Goal: Find contact information: Find contact information

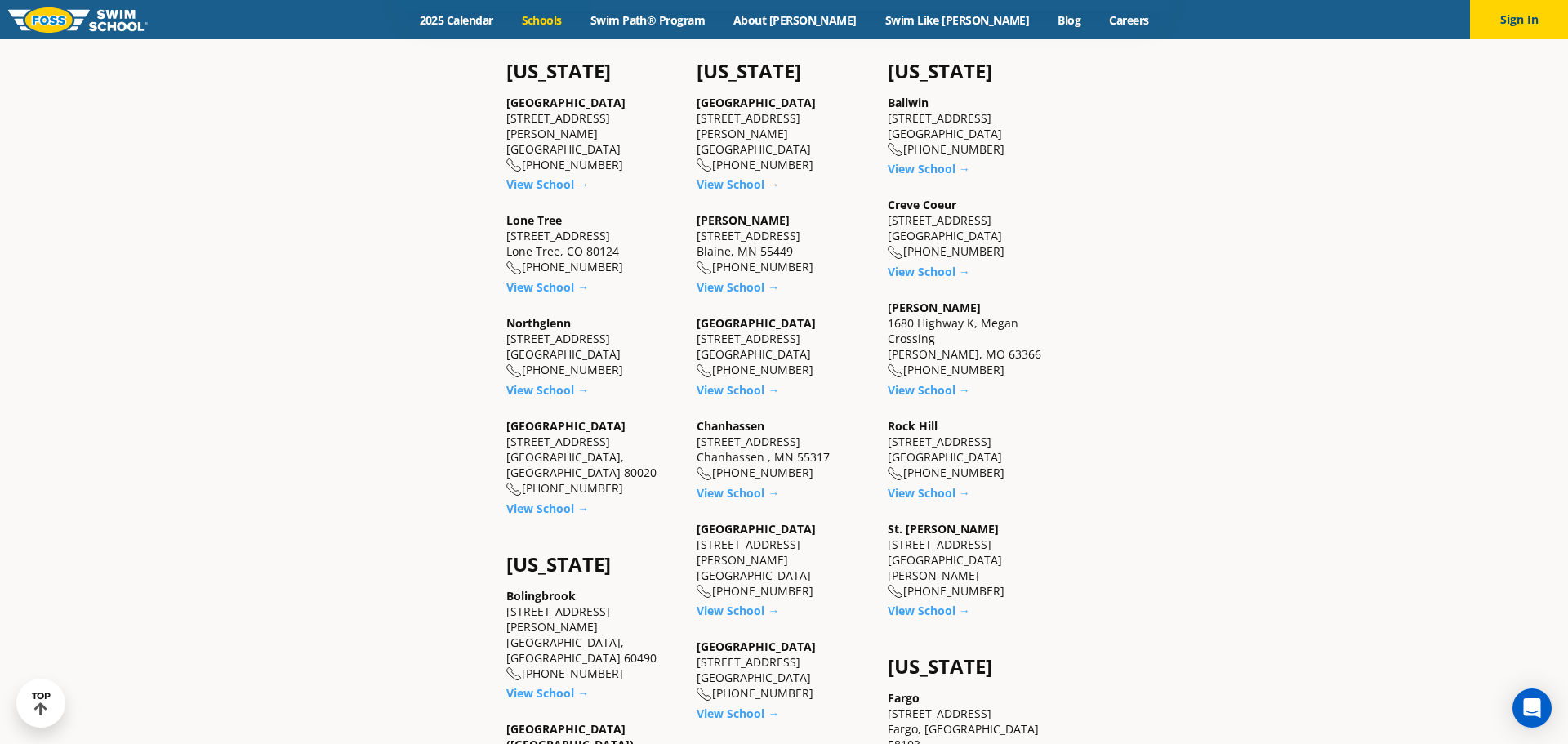
scroll to position [643, 0]
click at [506, 191] on link "View School →" at bounding box center [547, 183] width 83 height 16
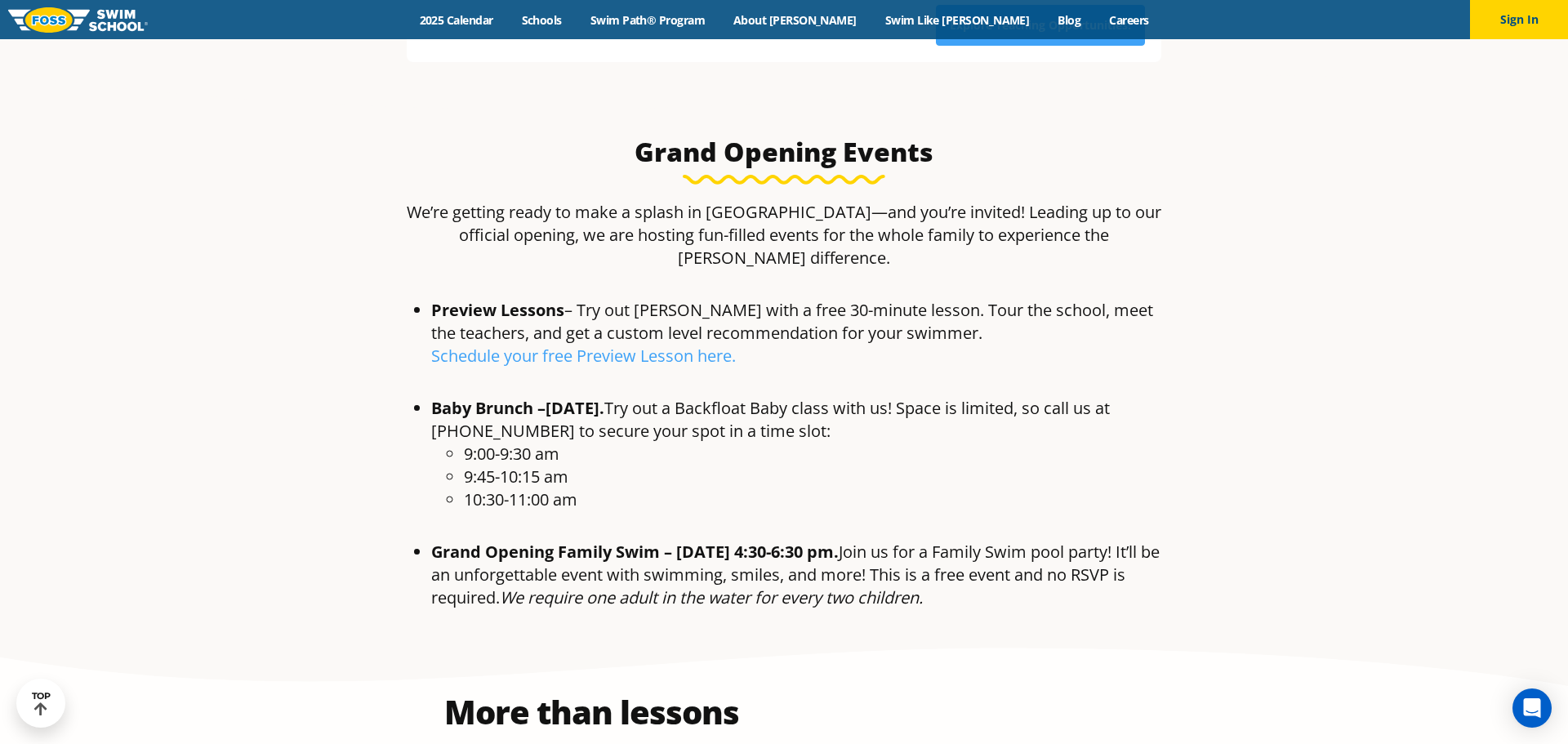
scroll to position [805, 0]
drag, startPoint x: 1065, startPoint y: 541, endPoint x: 411, endPoint y: 175, distance: 749.4
copy div "We’re getting ready to make a splash in Castle Rock—and you’re invited! Leading…"
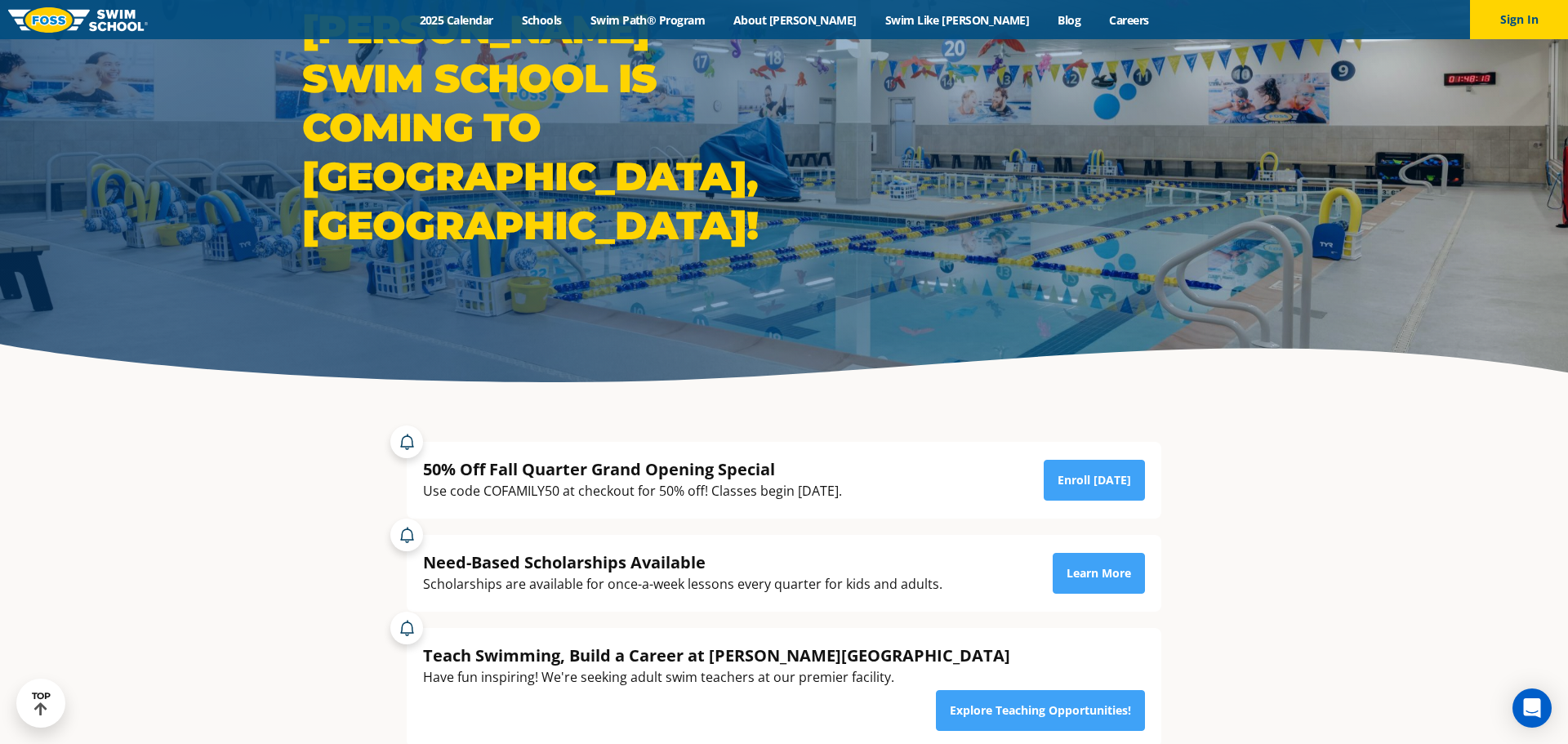
scroll to position [0, 0]
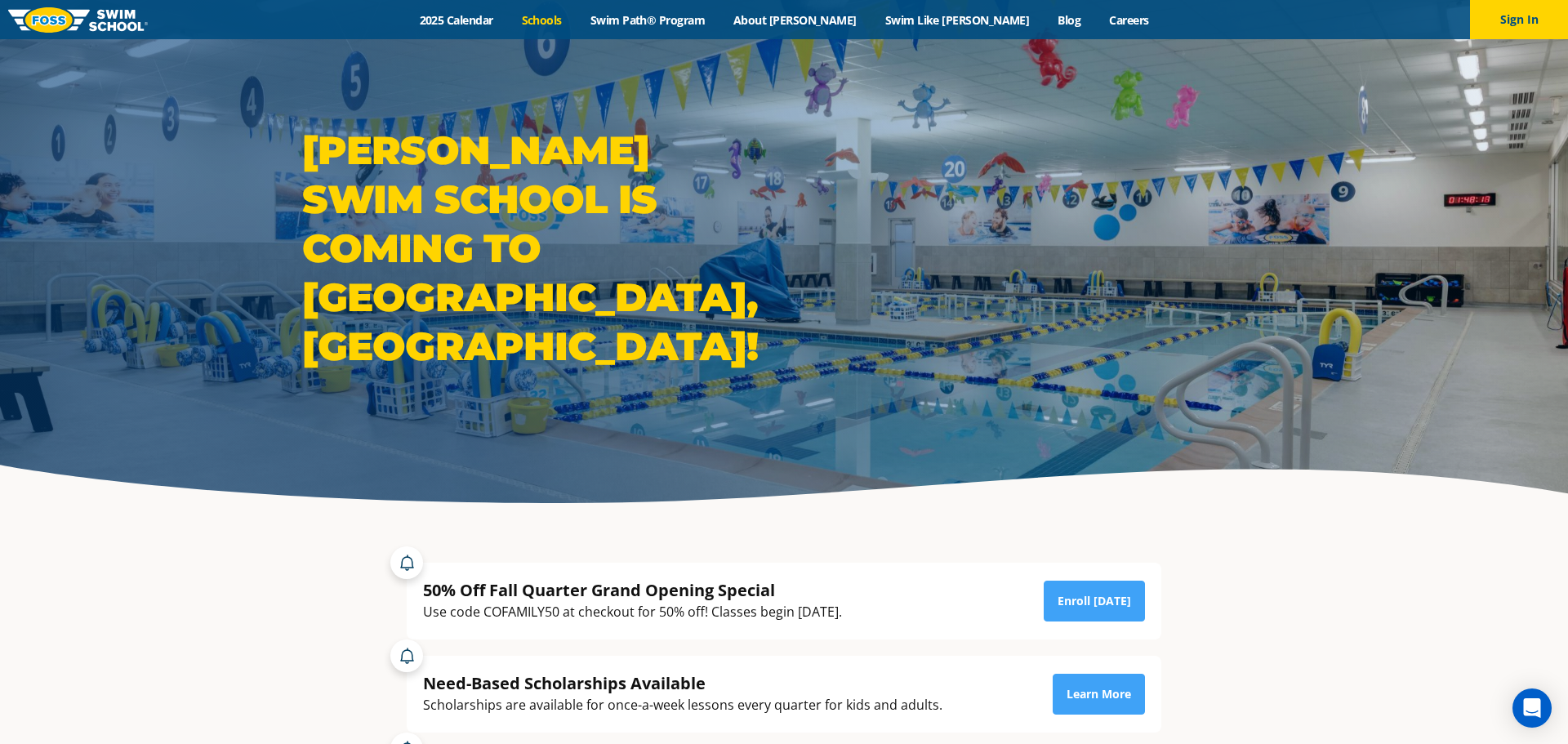
click at [575, 19] on link "Schools" at bounding box center [541, 20] width 69 height 16
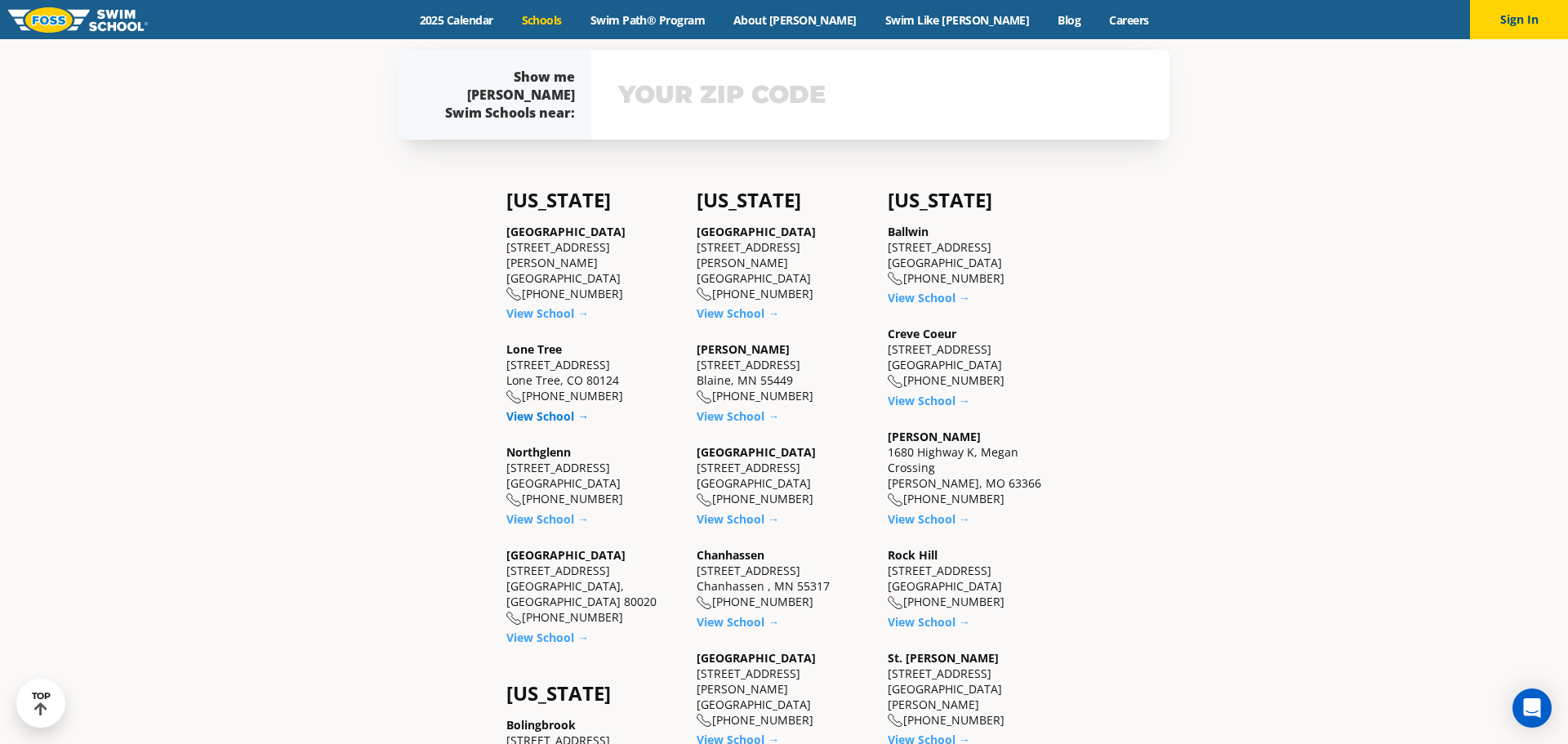
click at [556, 408] on link "View School →" at bounding box center [547, 416] width 83 height 16
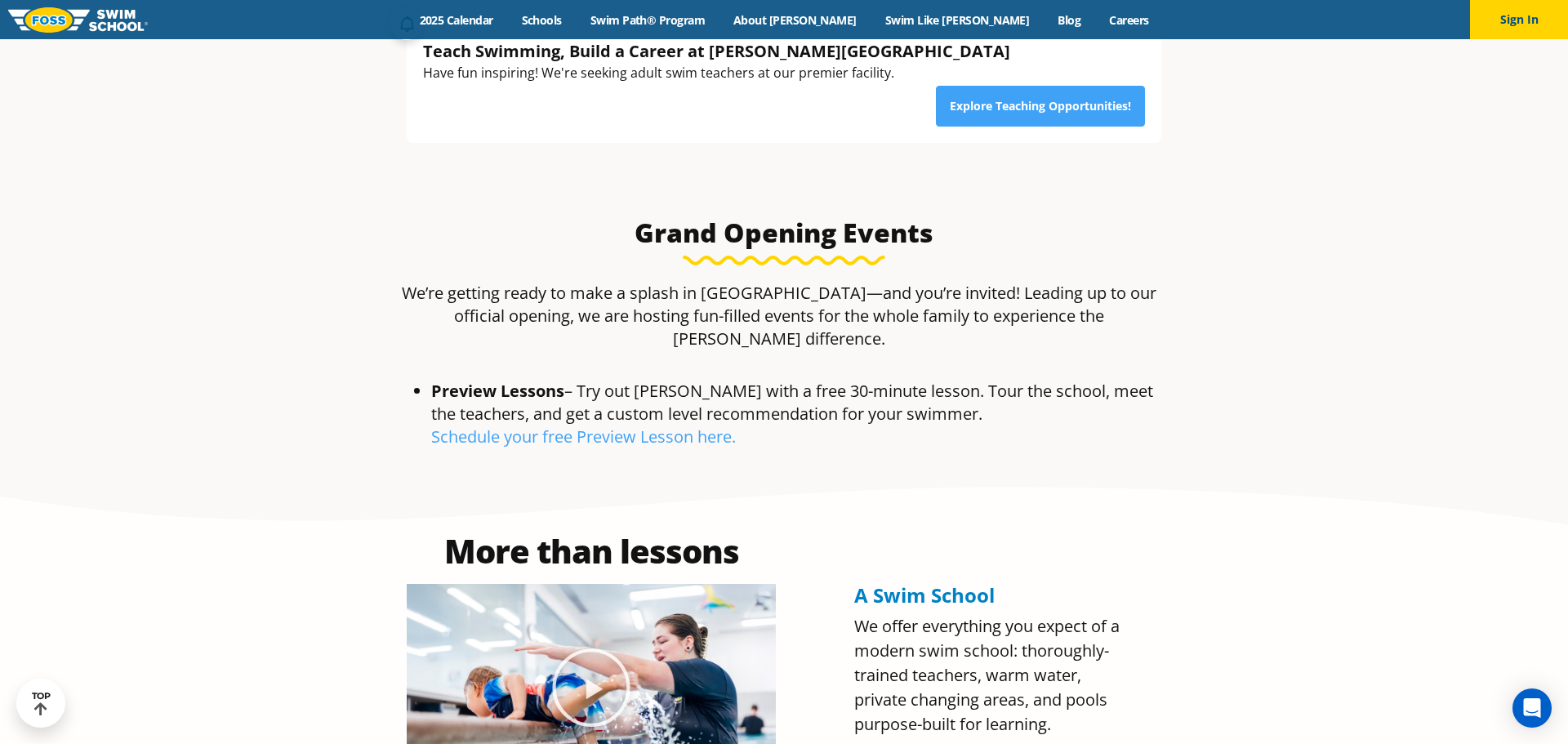
scroll to position [733, 0]
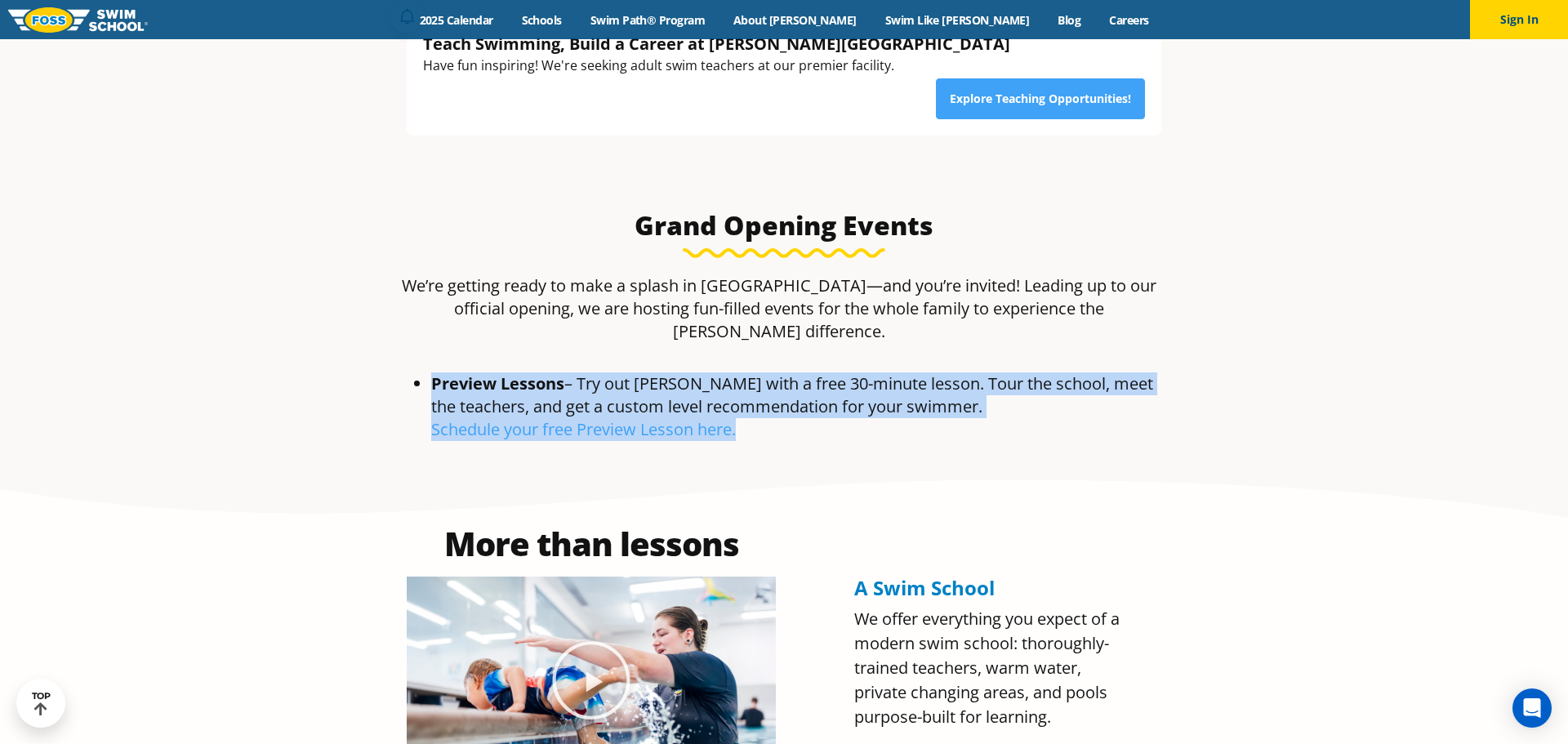
drag, startPoint x: 811, startPoint y: 362, endPoint x: 383, endPoint y: 319, distance: 430.2
click at [383, 365] on section "Preview Lessons – Try out [PERSON_NAME] with a free 30-minute lesson. Tour the …" at bounding box center [784, 414] width 979 height 98
copy li "Preview Lessons – Try out [PERSON_NAME] with a free 30-minute lesson. Tour the …"
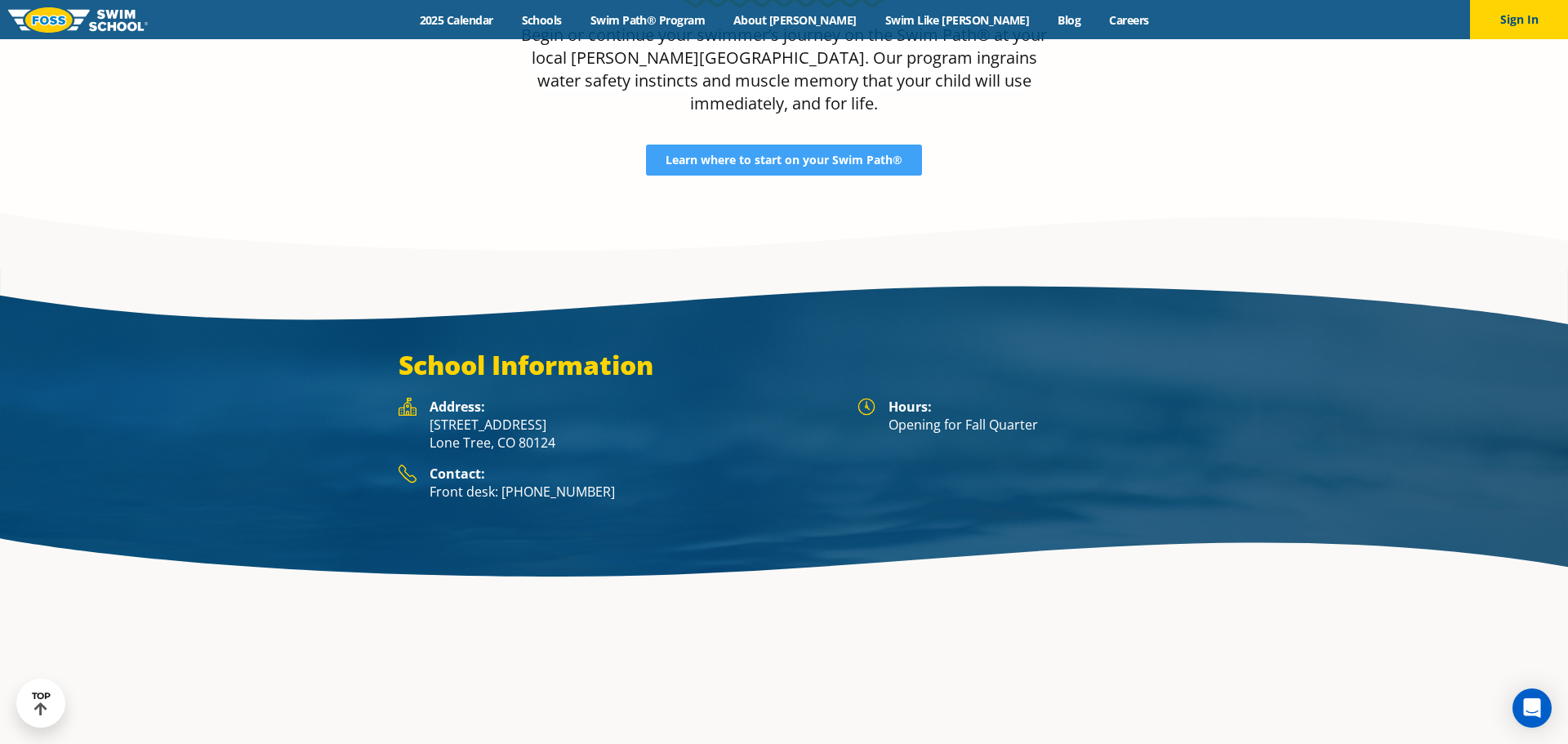
scroll to position [2428, 0]
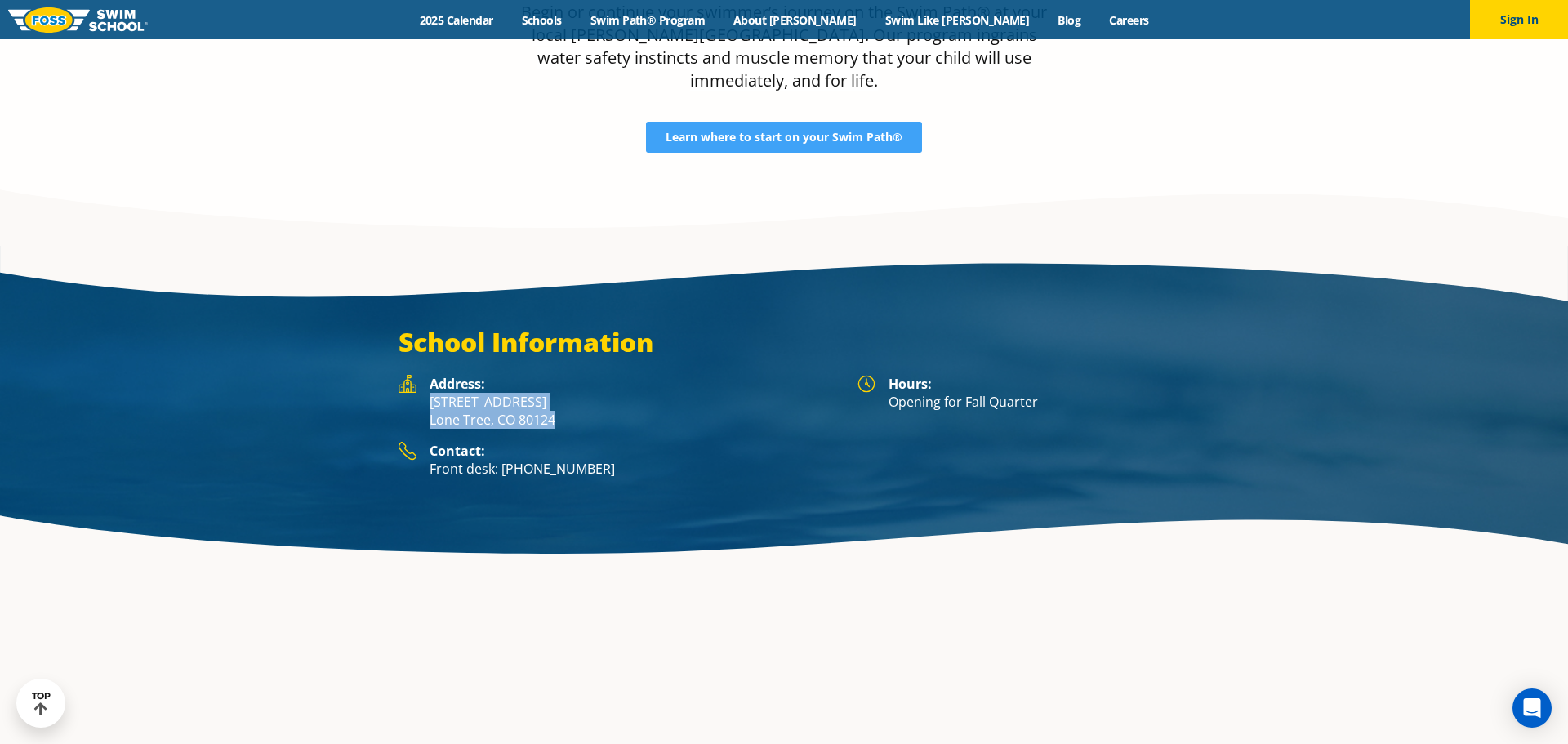
drag, startPoint x: 585, startPoint y: 334, endPoint x: 427, endPoint y: 319, distance: 158.7
click at [427, 375] on div "Address: [STREET_ADDRESS]" at bounding box center [620, 408] width 443 height 67
copy p "[STREET_ADDRESS]"
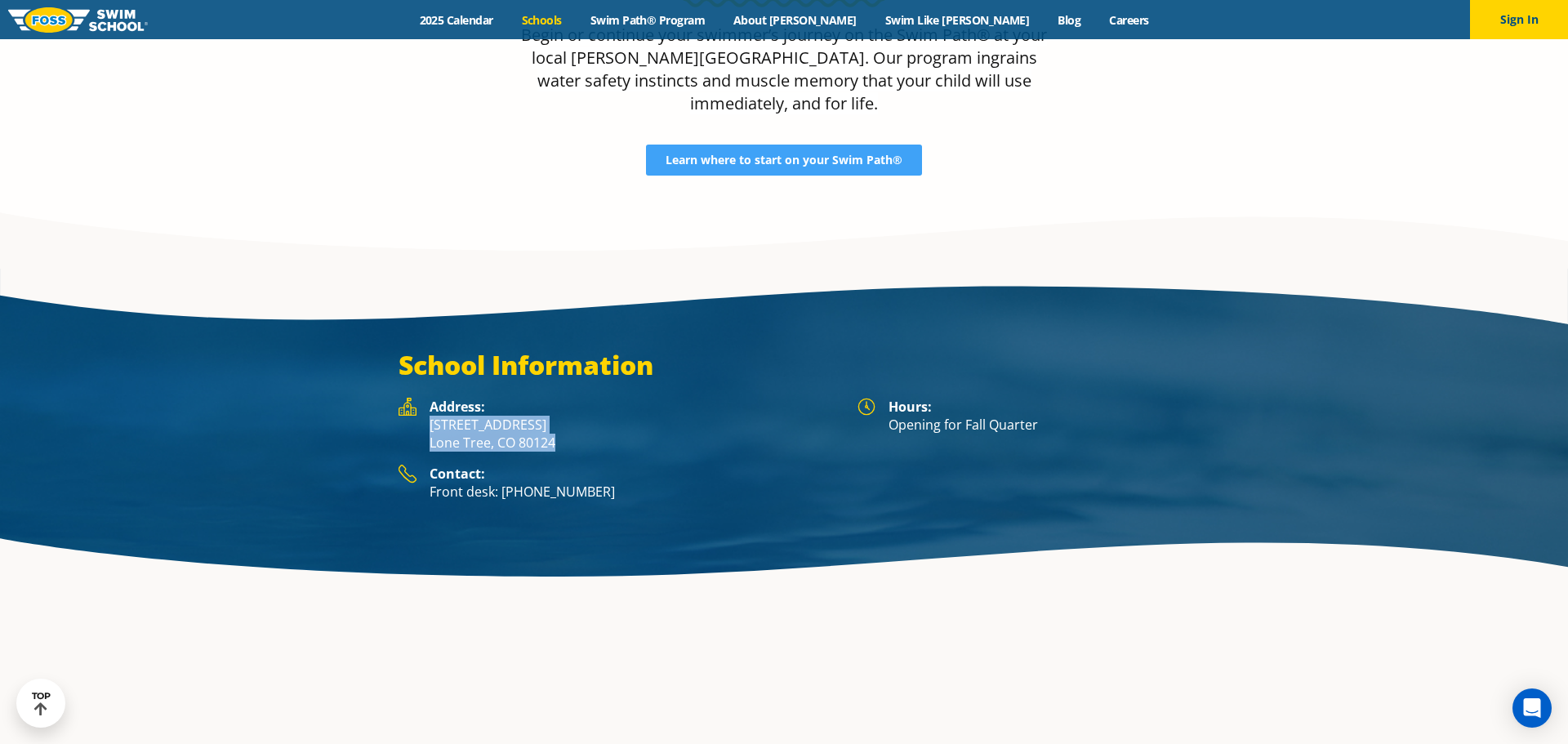
click at [575, 25] on link "Schools" at bounding box center [541, 20] width 69 height 16
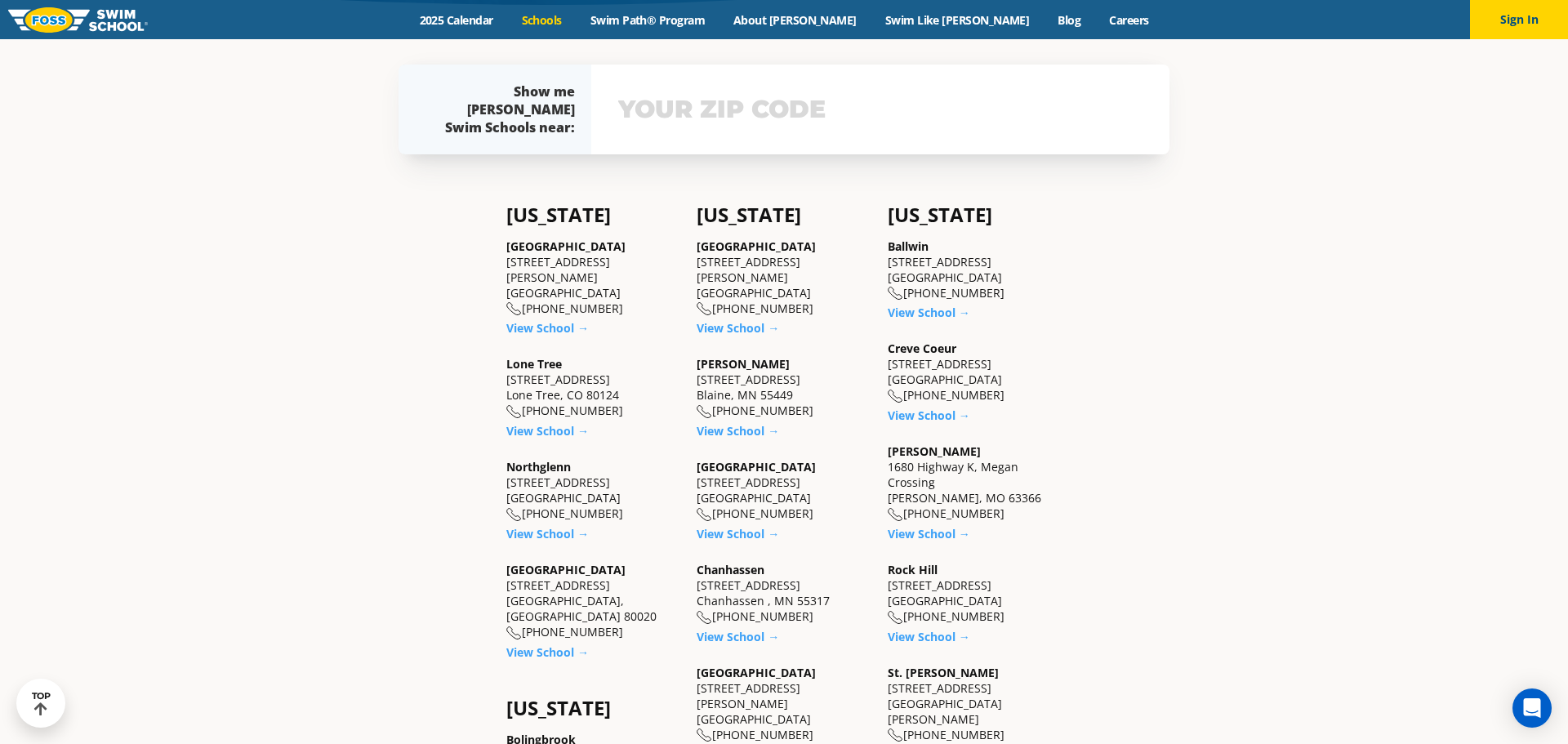
scroll to position [518, 0]
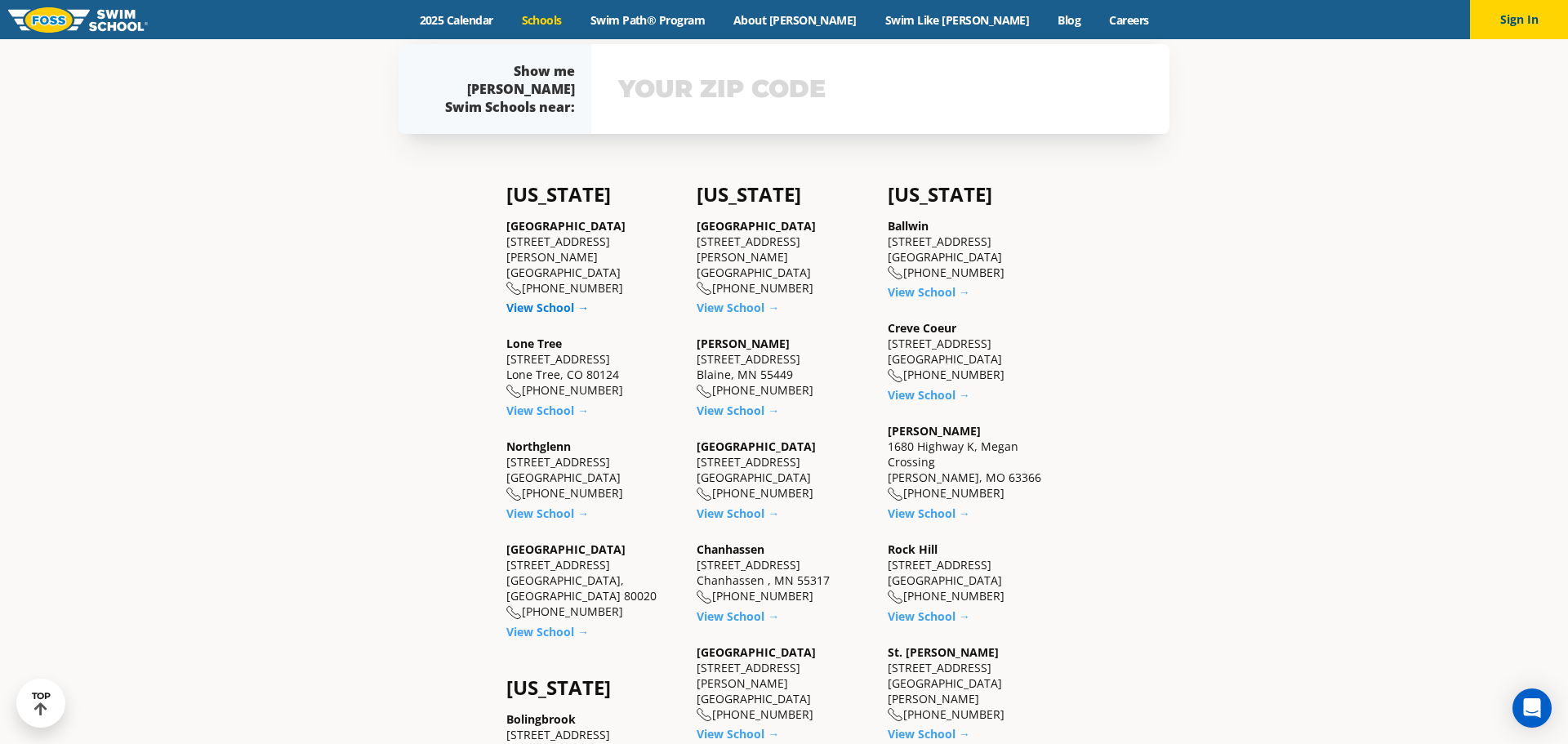
click at [537, 300] on link "View School →" at bounding box center [547, 307] width 83 height 16
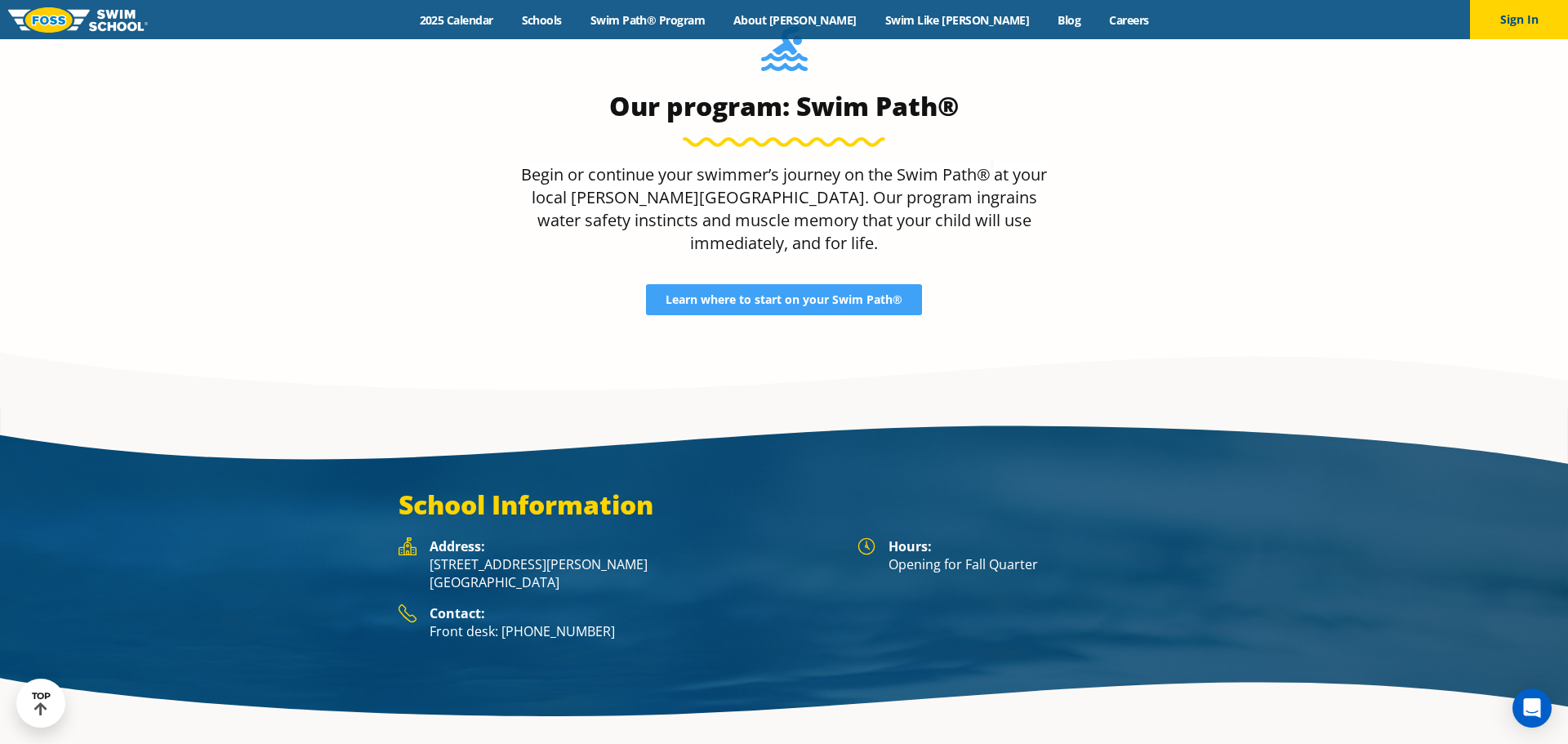
scroll to position [2553, 0]
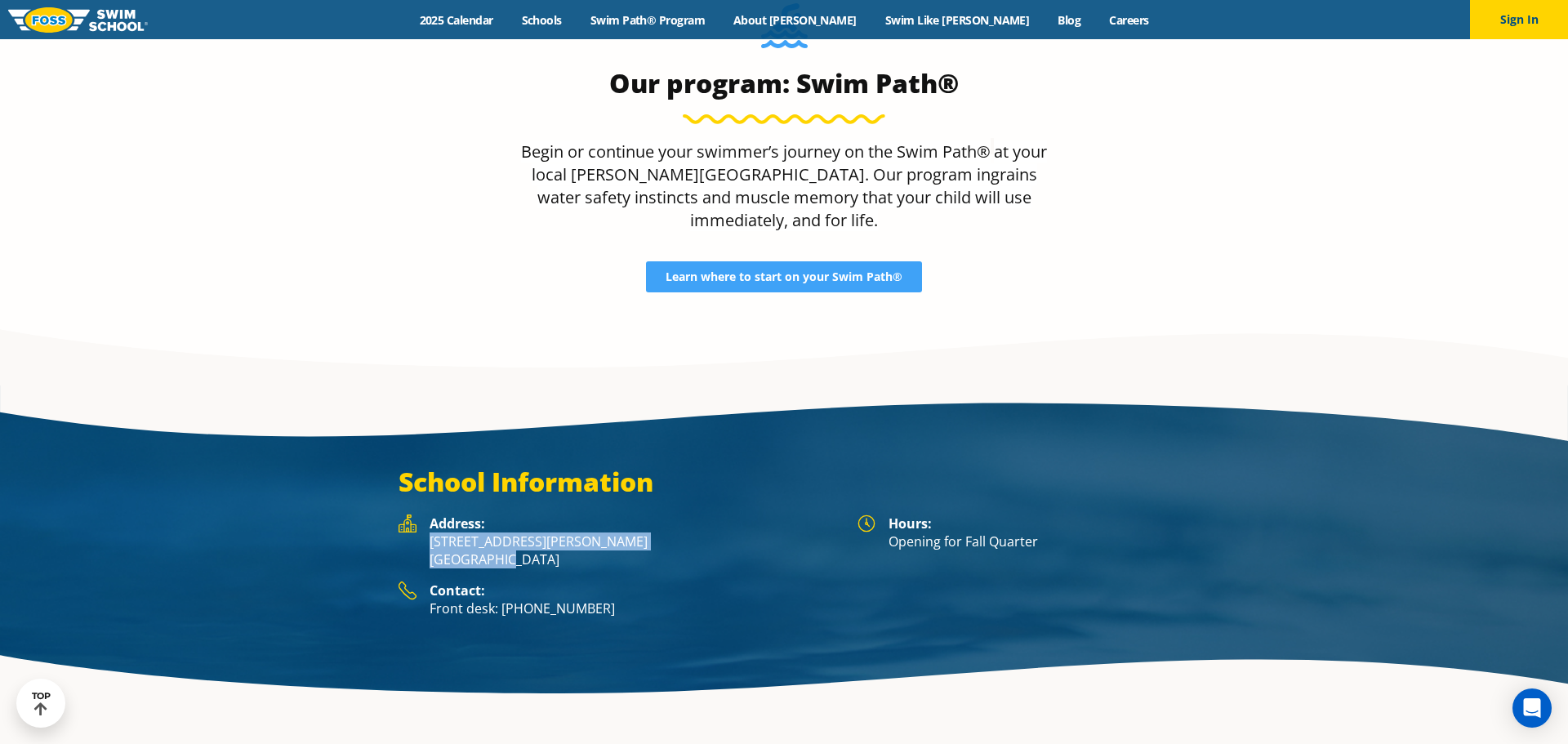
drag, startPoint x: 501, startPoint y: 451, endPoint x: 429, endPoint y: 435, distance: 73.8
click at [430, 532] on p "5650 Allen Way, Suite 112 Castle Rock, CO 80108" at bounding box center [635, 550] width 411 height 36
copy p "5650 Allen Way, Suite 112 Castle Rock"
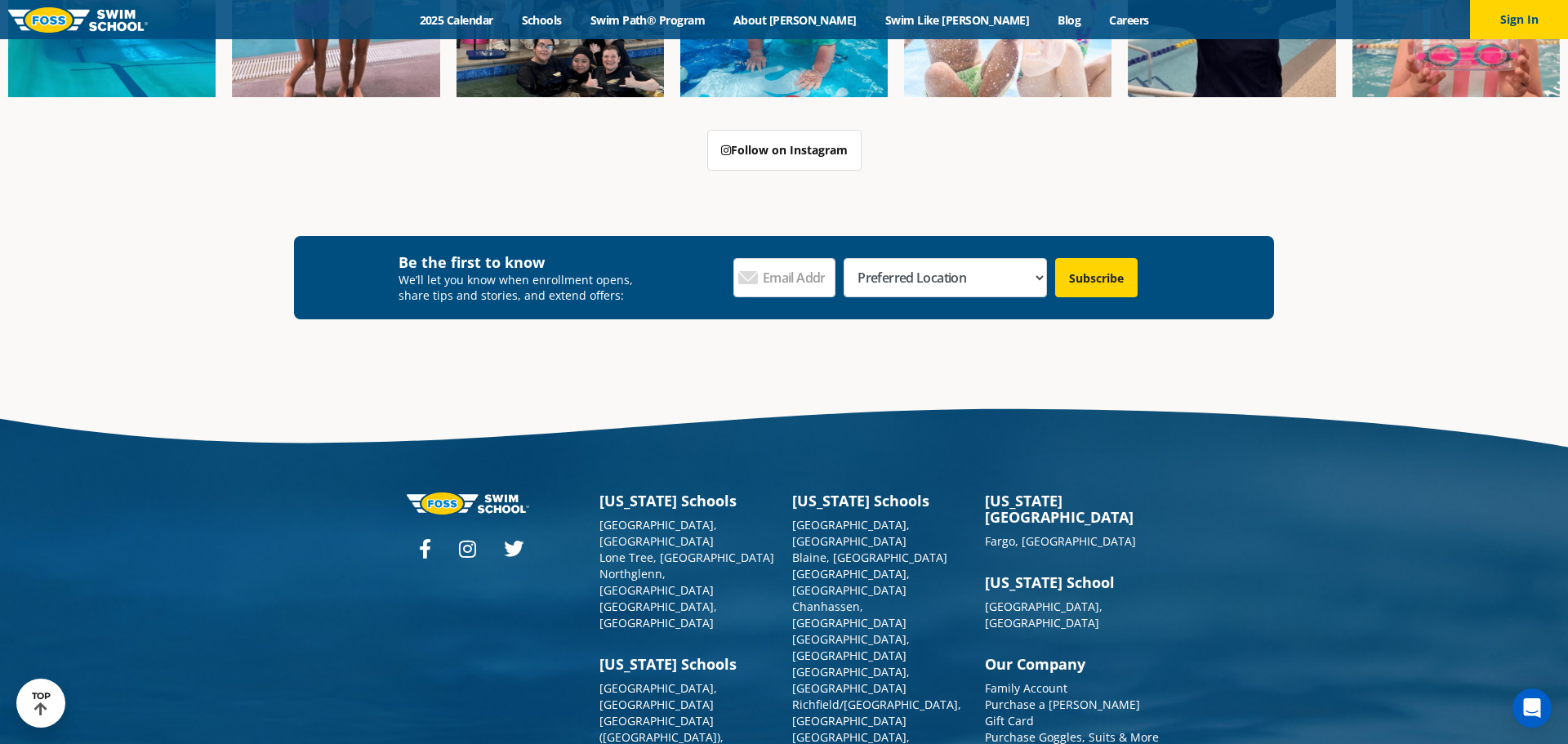
scroll to position [6155, 0]
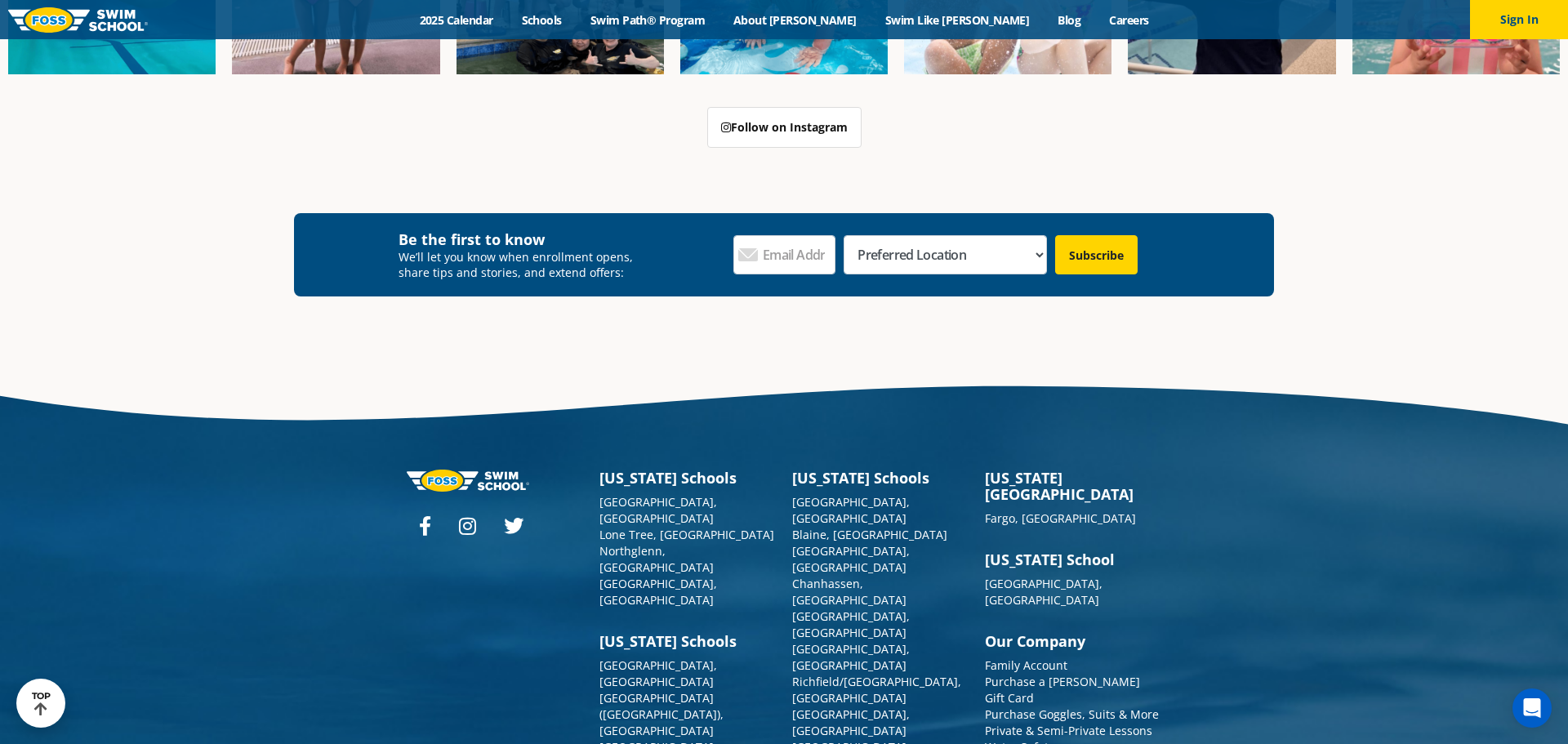
click at [469, 516] on icon at bounding box center [467, 525] width 18 height 19
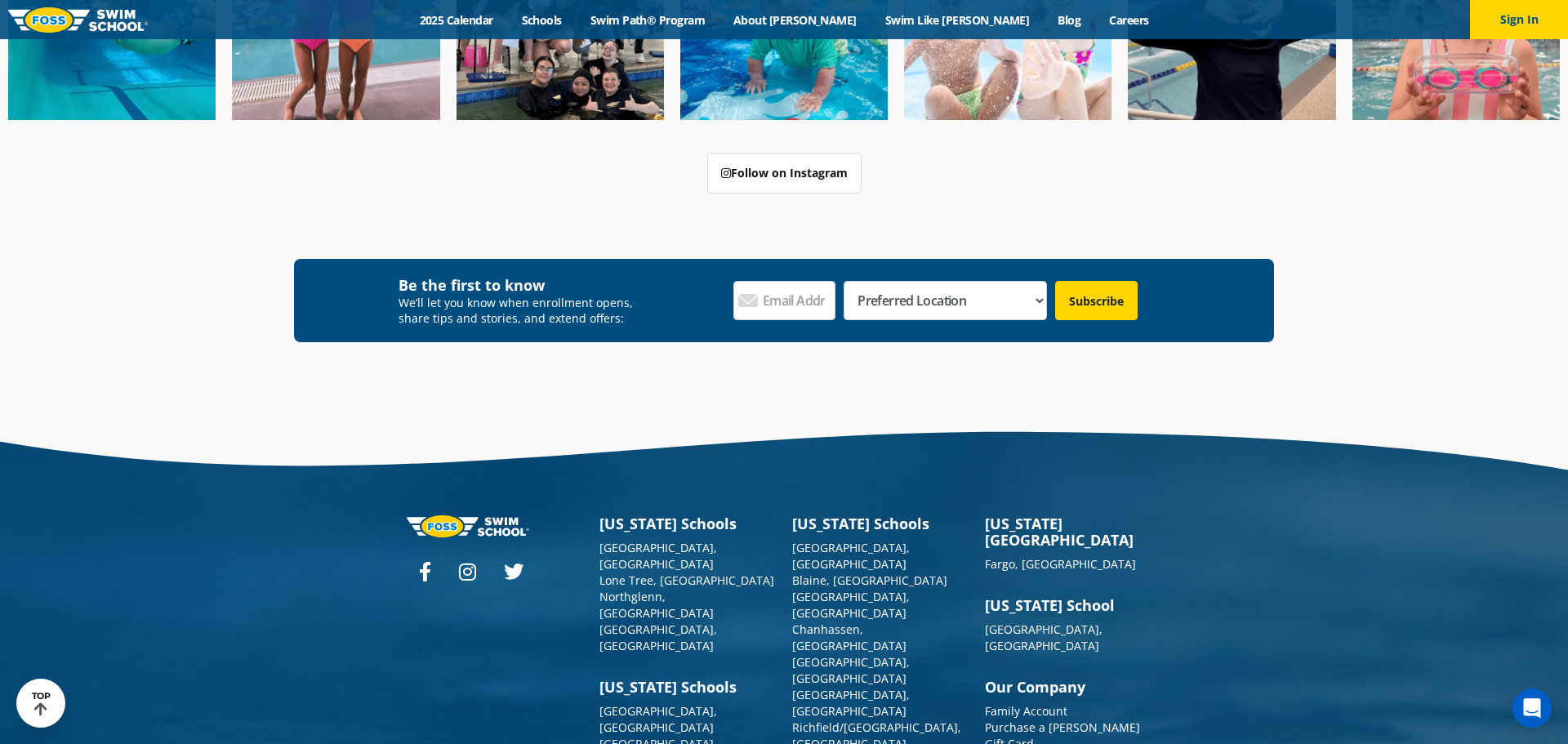
click at [429, 562] on icon at bounding box center [425, 572] width 12 height 19
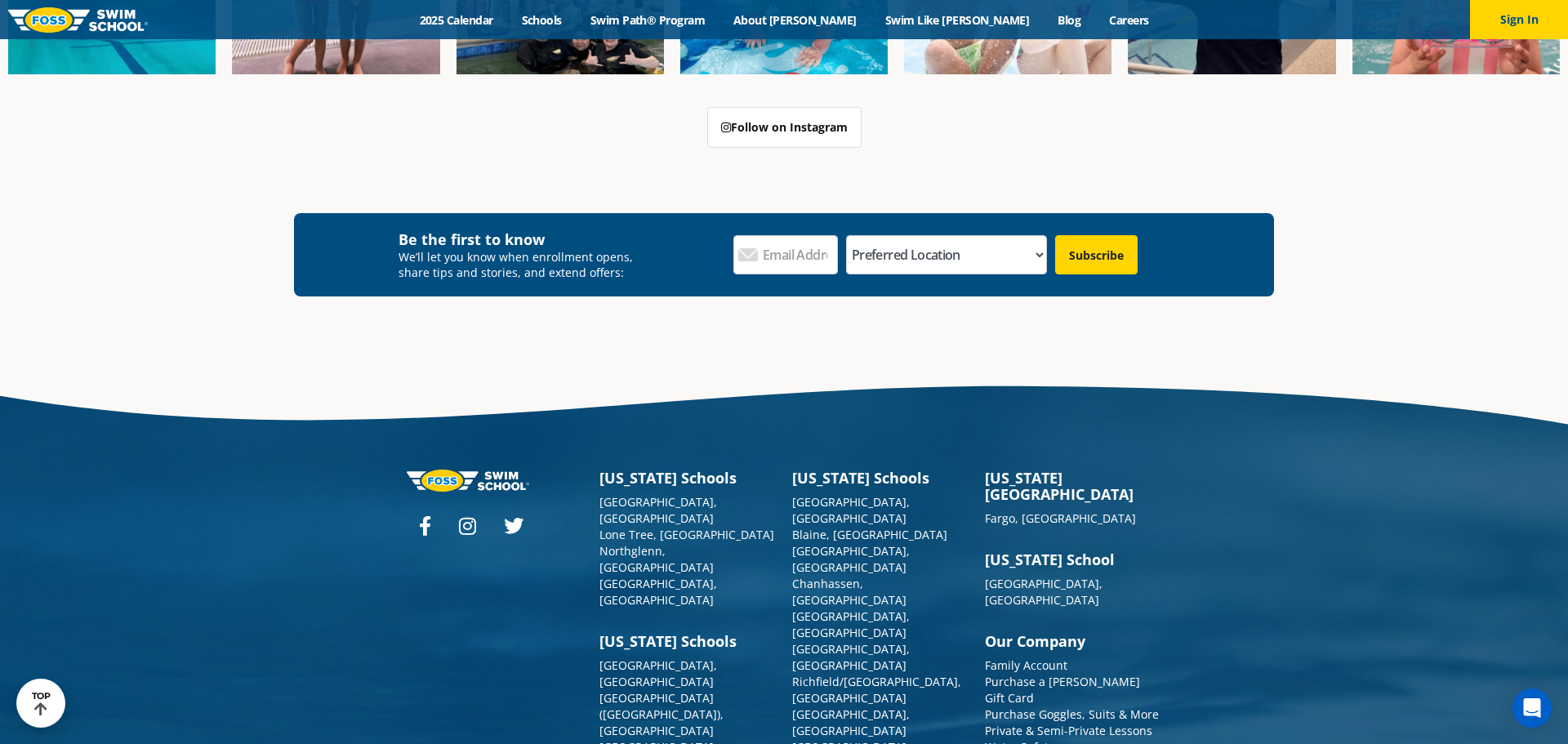
click at [472, 516] on icon at bounding box center [467, 525] width 18 height 19
